Goal: Navigation & Orientation: Go to known website

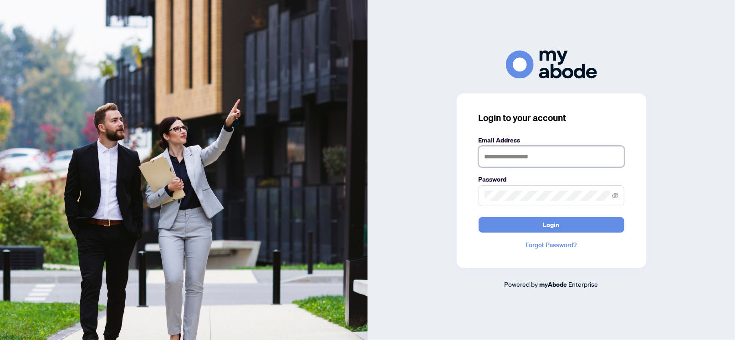
click at [503, 152] on input "text" at bounding box center [551, 156] width 146 height 21
type input "**********"
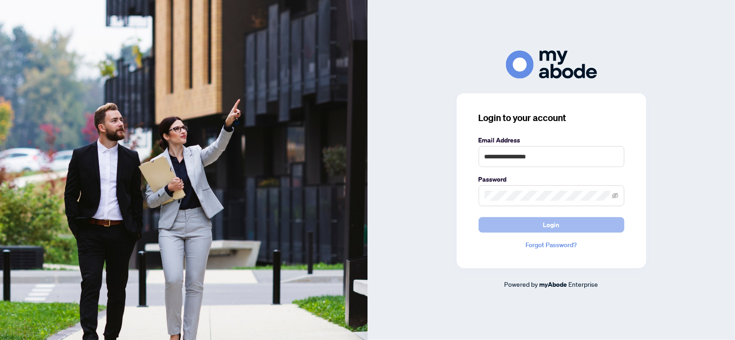
click at [547, 226] on span "Login" at bounding box center [551, 225] width 16 height 15
